Goal: Information Seeking & Learning: Learn about a topic

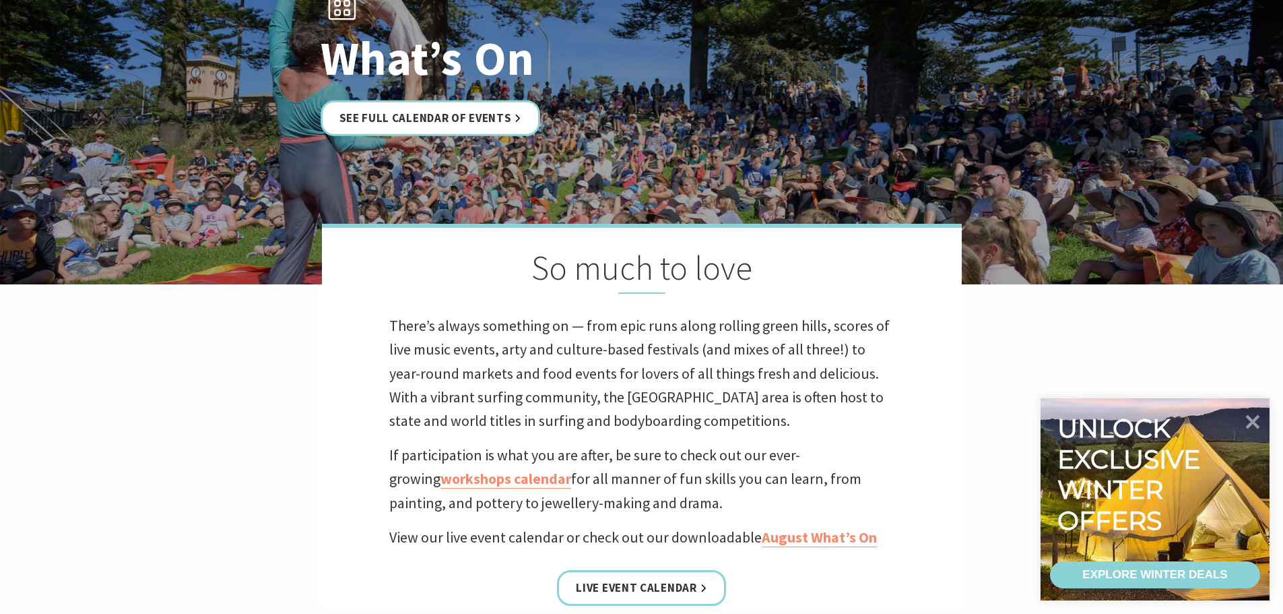
scroll to position [202, 0]
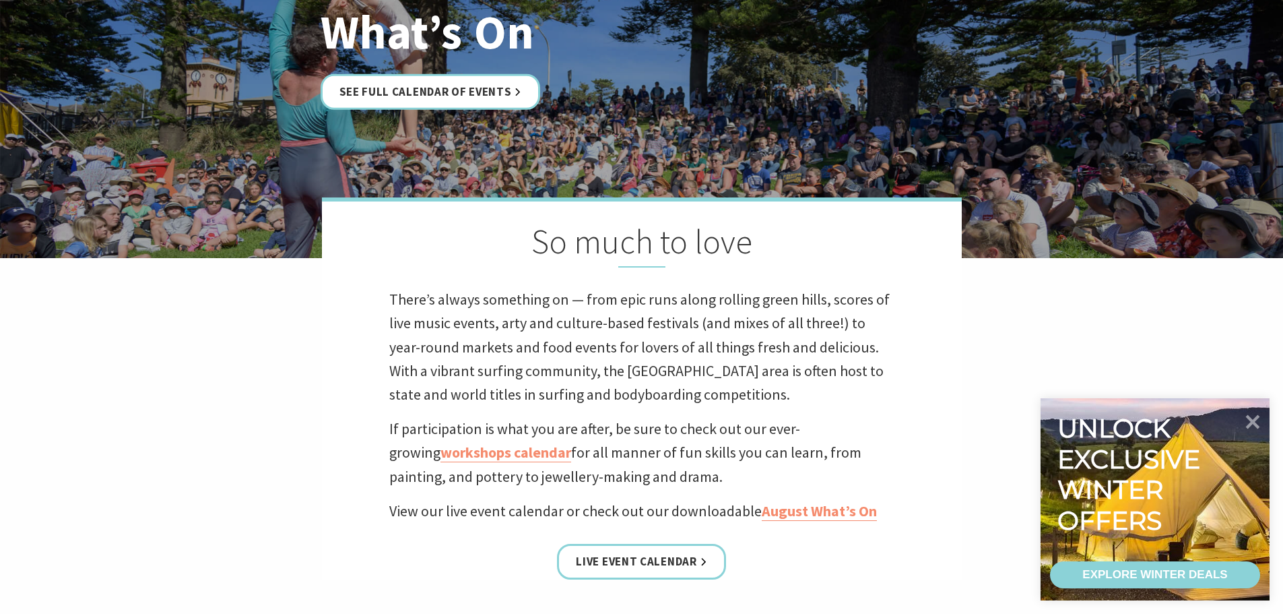
drag, startPoint x: 1250, startPoint y: 421, endPoint x: 1115, endPoint y: 406, distance: 136.2
click at [1250, 421] on icon at bounding box center [1253, 422] width 28 height 28
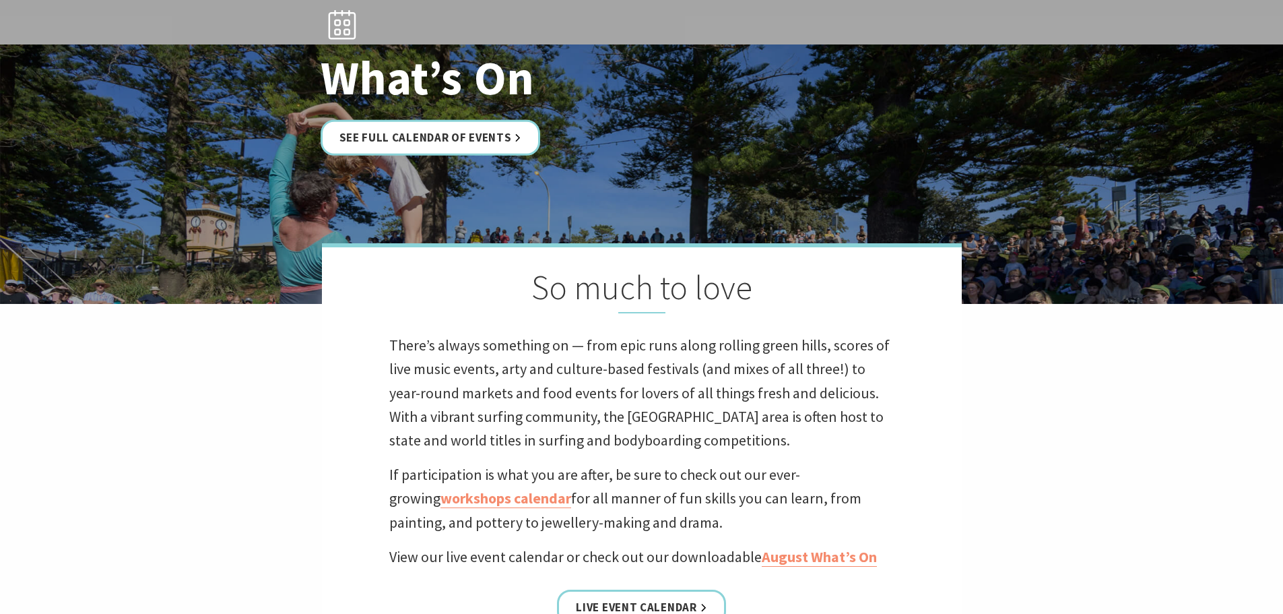
scroll to position [0, 0]
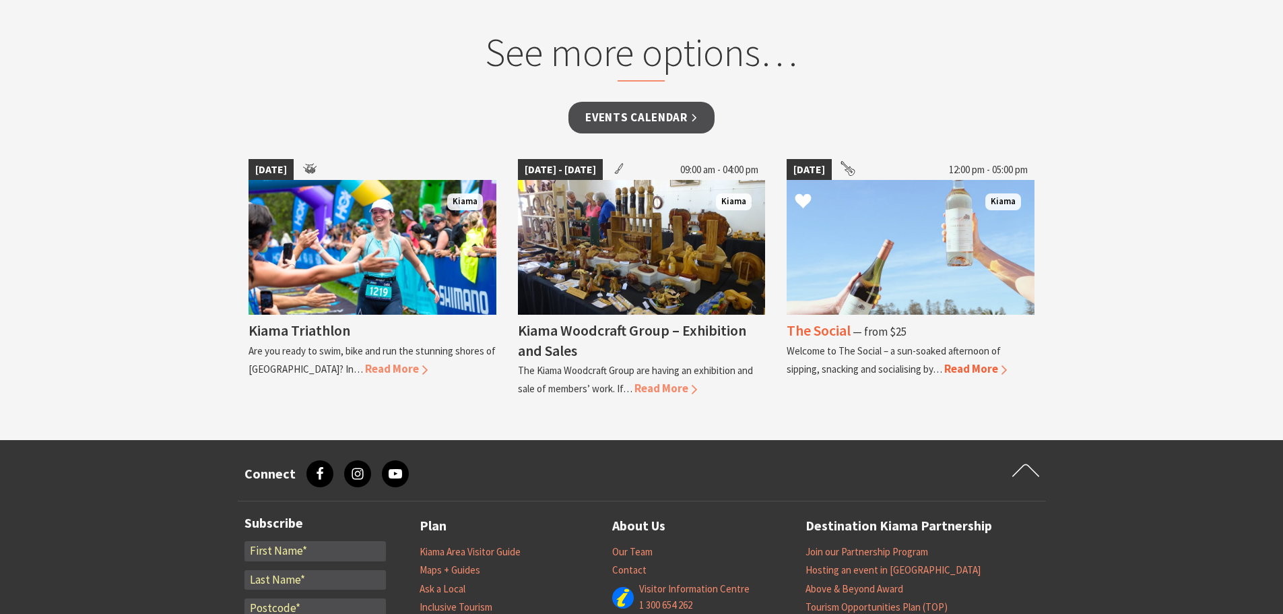
scroll to position [1078, 0]
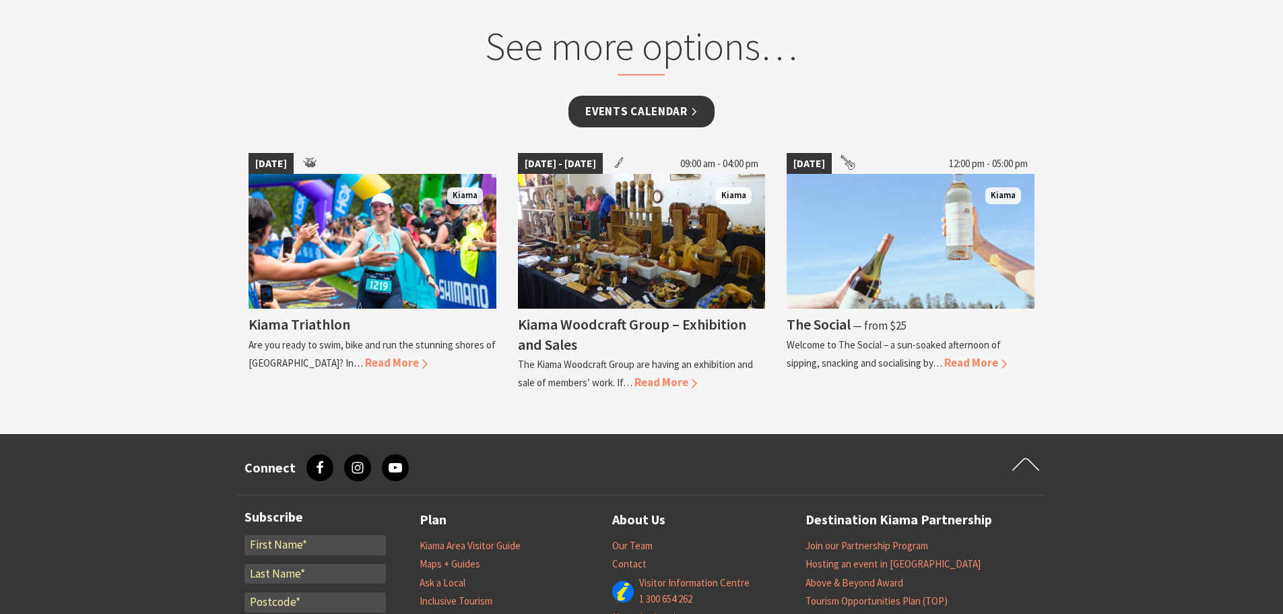
click at [652, 112] on link "Events Calendar" at bounding box center [642, 112] width 146 height 32
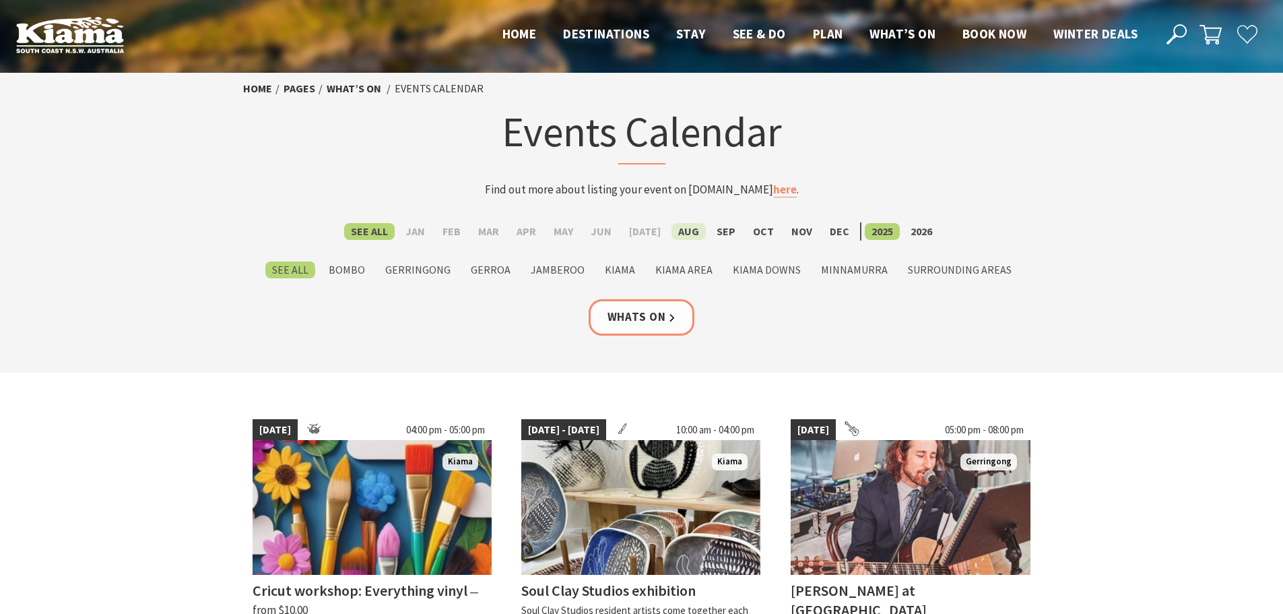
click at [690, 235] on label "Aug" at bounding box center [689, 231] width 34 height 17
click at [0, 0] on input "Aug" at bounding box center [0, 0] width 0 height 0
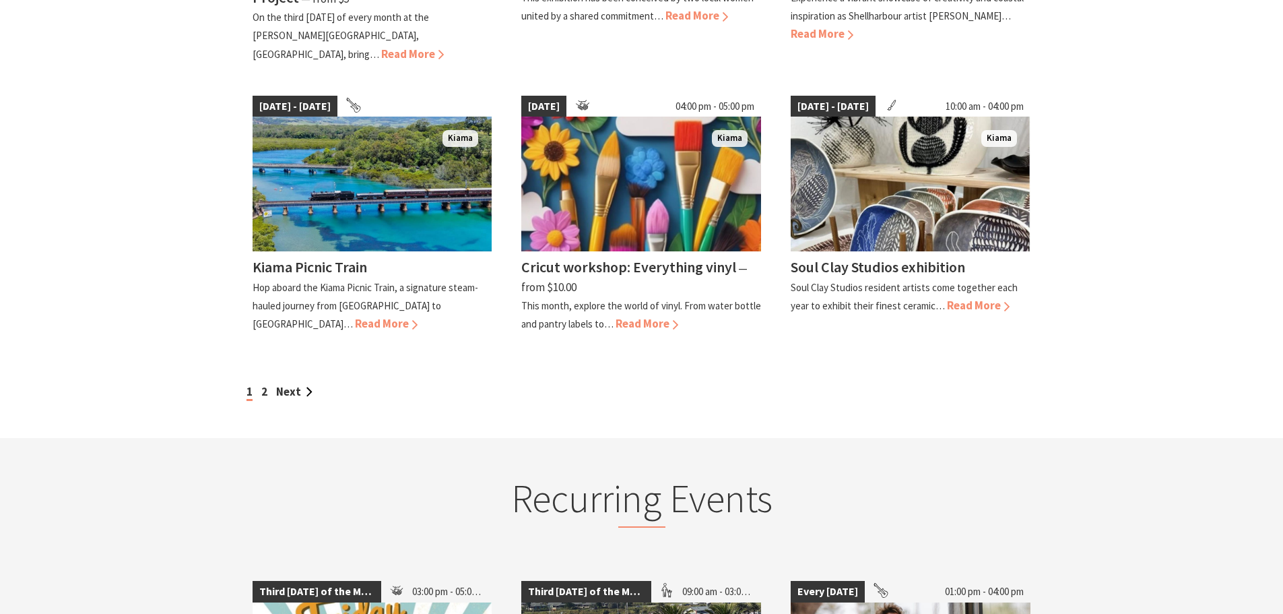
scroll to position [1280, 0]
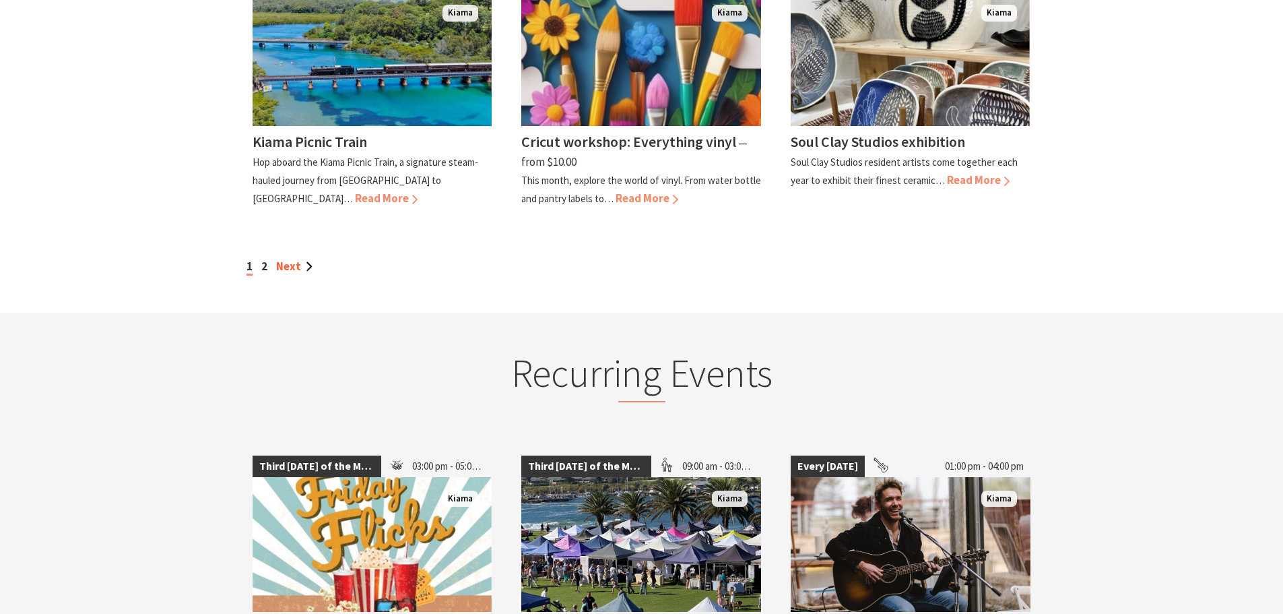
click at [294, 259] on link "Next" at bounding box center [294, 266] width 36 height 15
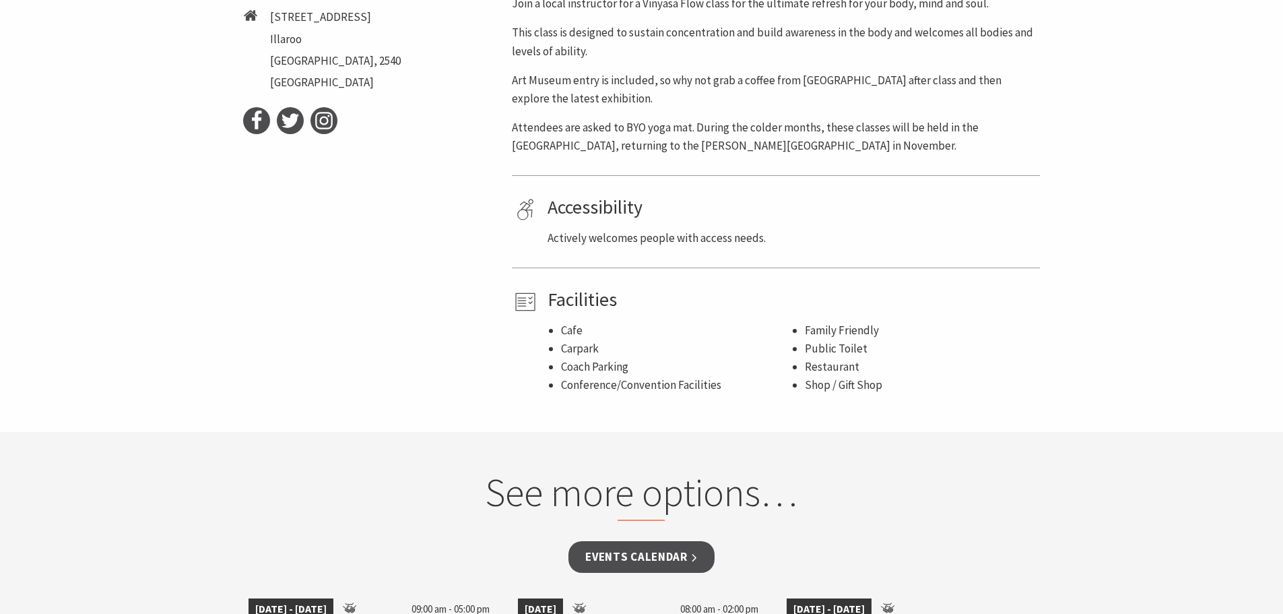
scroll to position [472, 0]
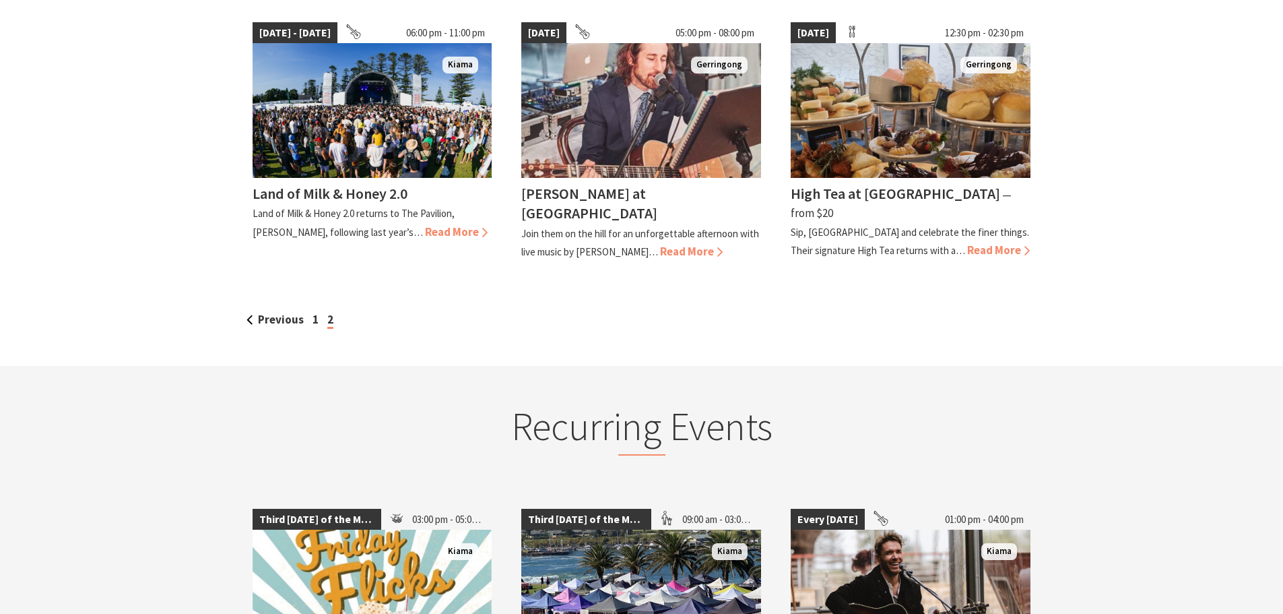
scroll to position [404, 0]
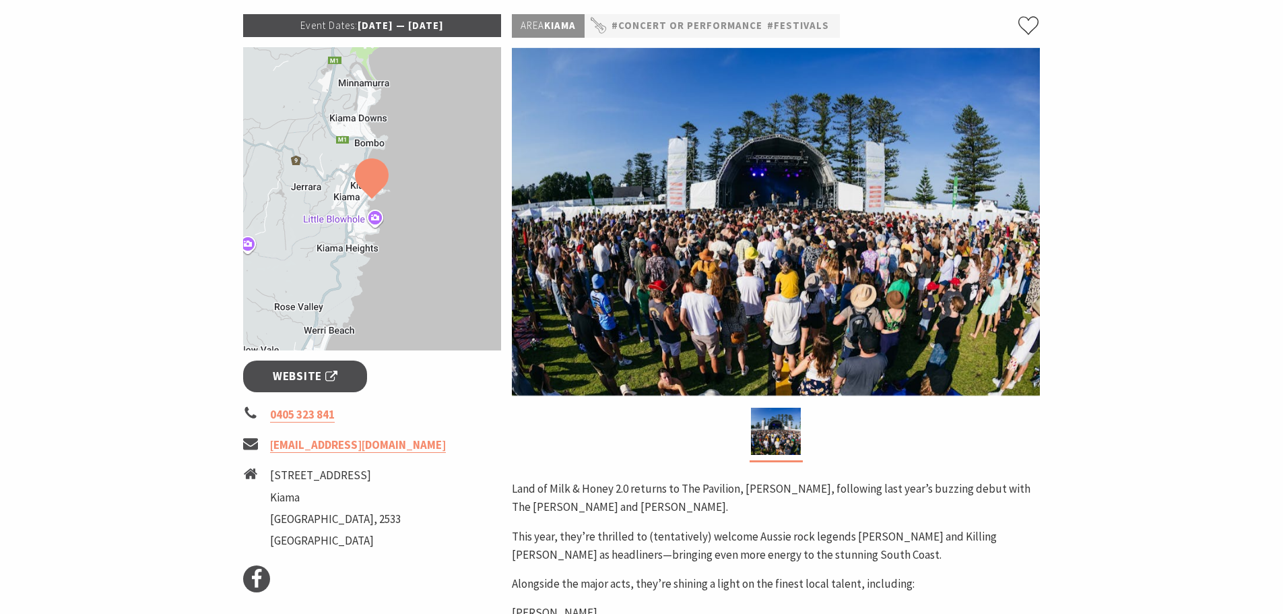
scroll to position [472, 0]
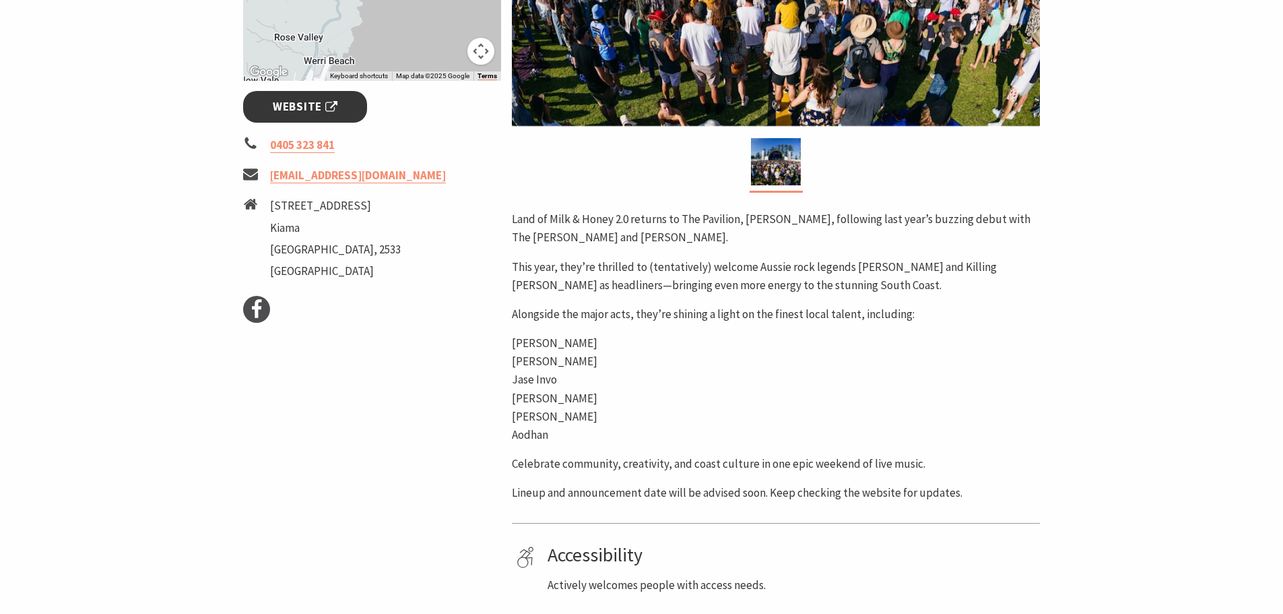
click at [294, 100] on span "Website" at bounding box center [305, 107] width 65 height 18
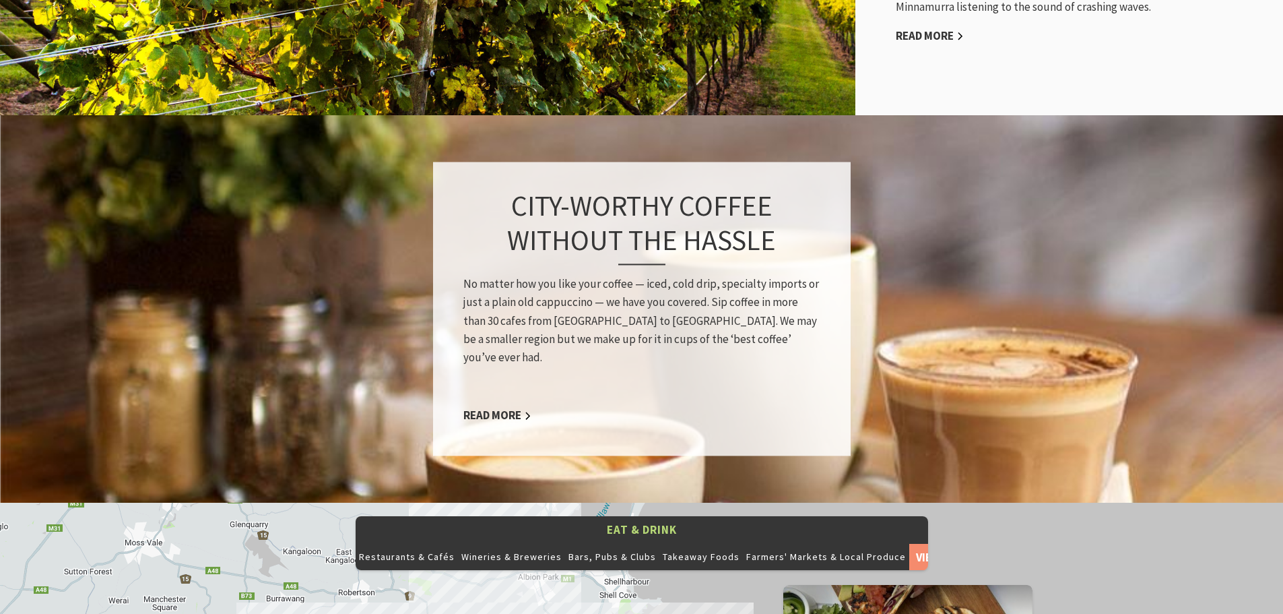
scroll to position [741, 0]
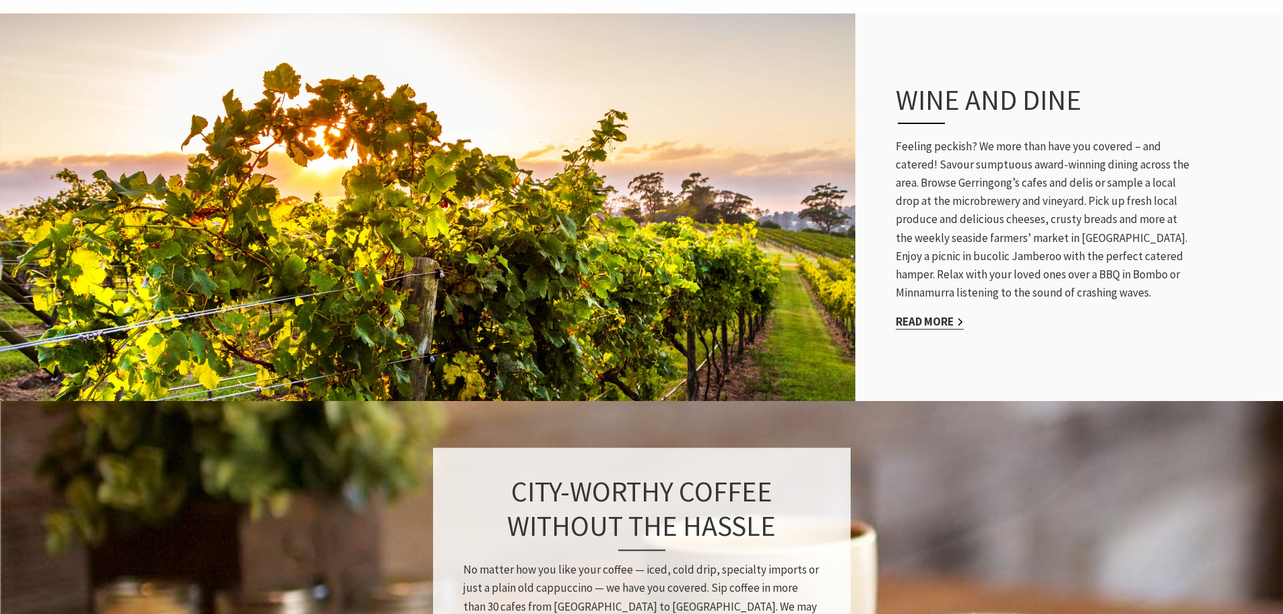
click at [913, 314] on link "Read More" at bounding box center [930, 321] width 68 height 15
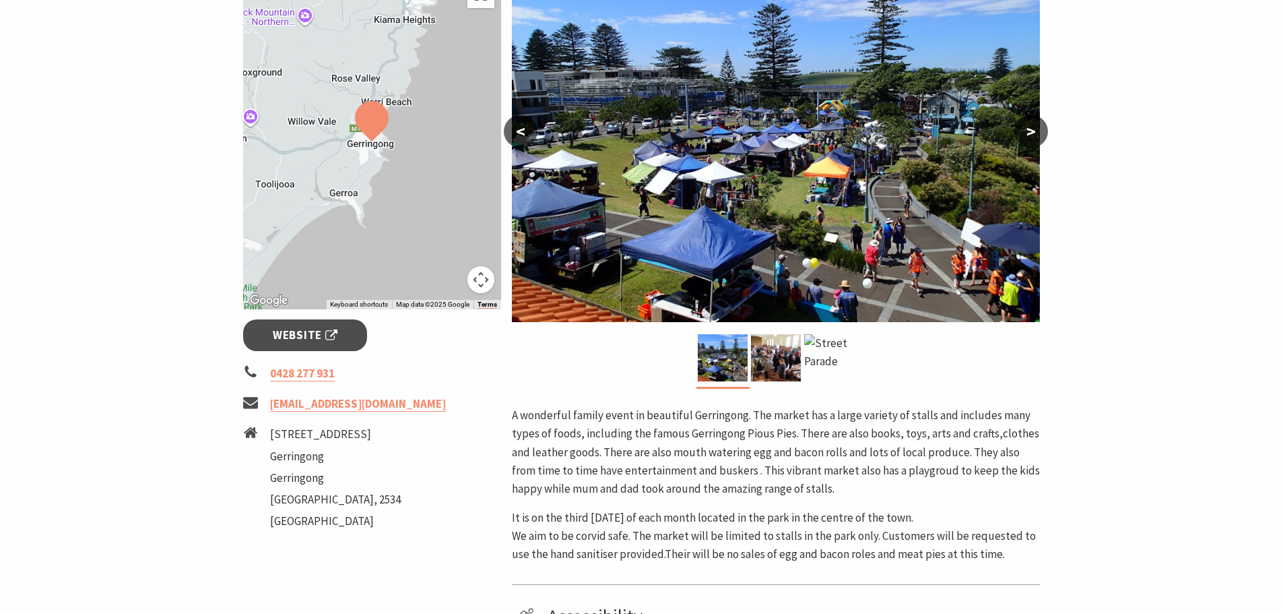
scroll to position [269, 0]
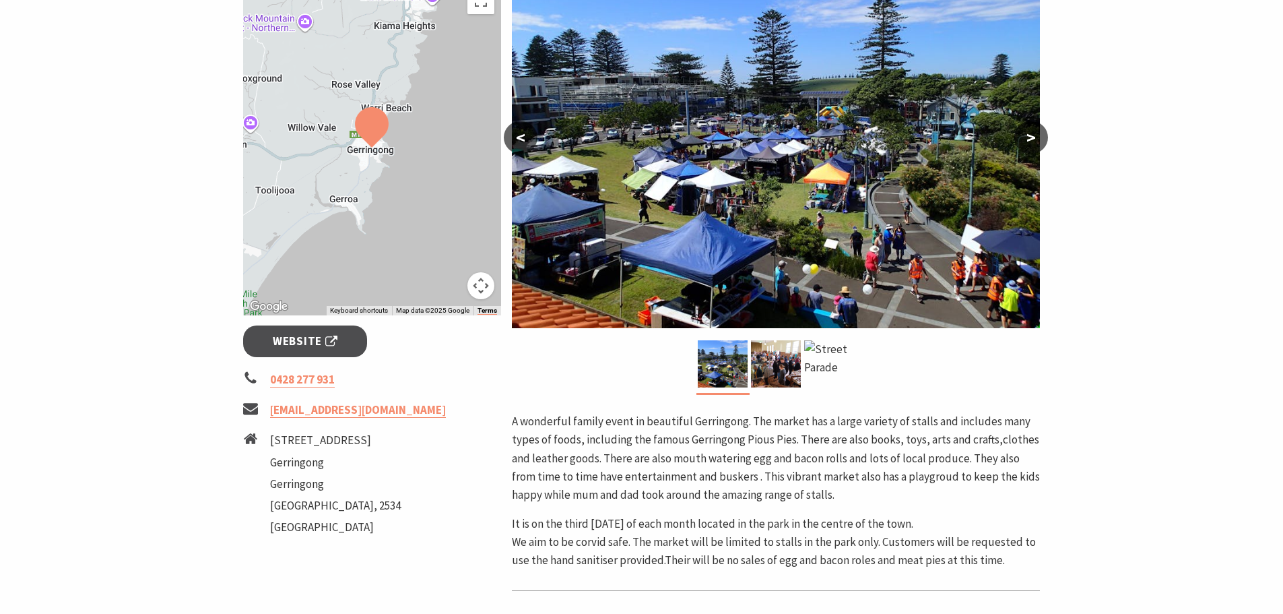
click at [779, 494] on p "A wonderful family event in beautiful Gerringong. The market has a large variet…" at bounding box center [776, 458] width 528 height 92
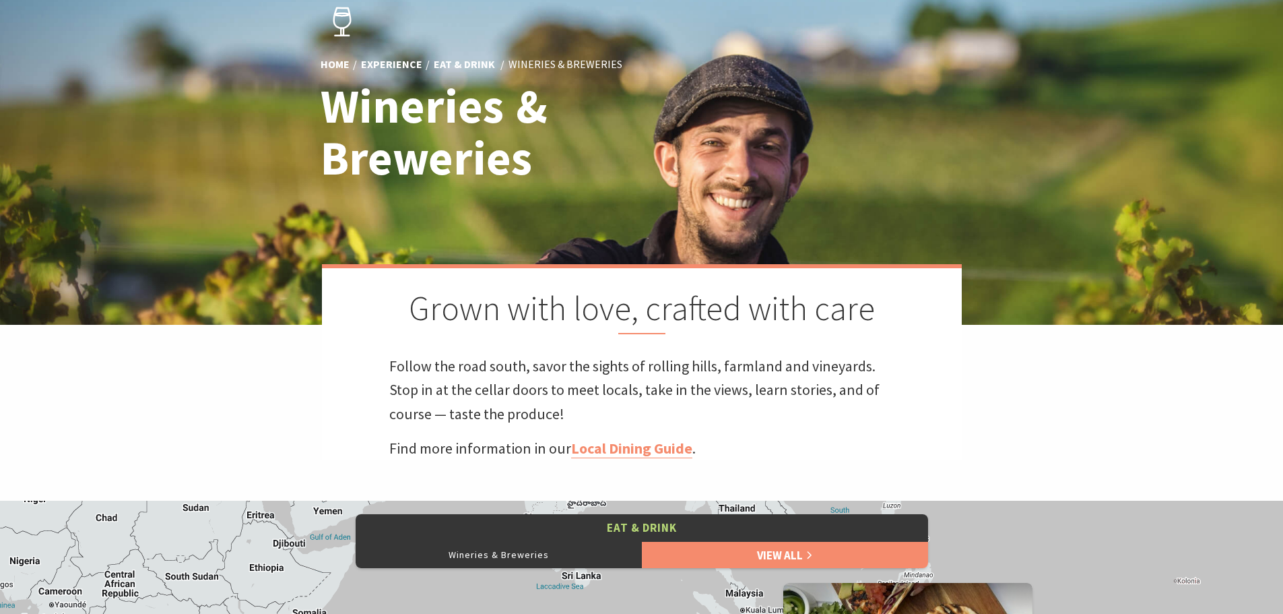
scroll to position [135, 0]
click at [657, 451] on link "Local Dining Guide" at bounding box center [631, 449] width 121 height 20
